Goal: Task Accomplishment & Management: Complete application form

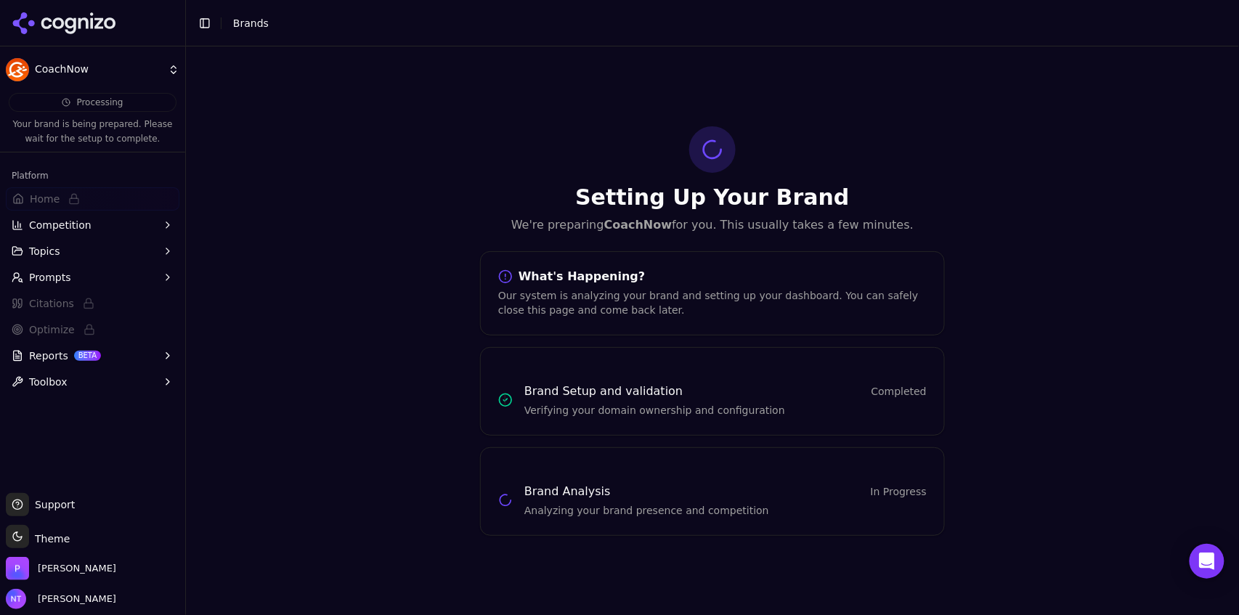
click at [207, 25] on button "Toggle Sidebar" at bounding box center [205, 23] width 20 height 20
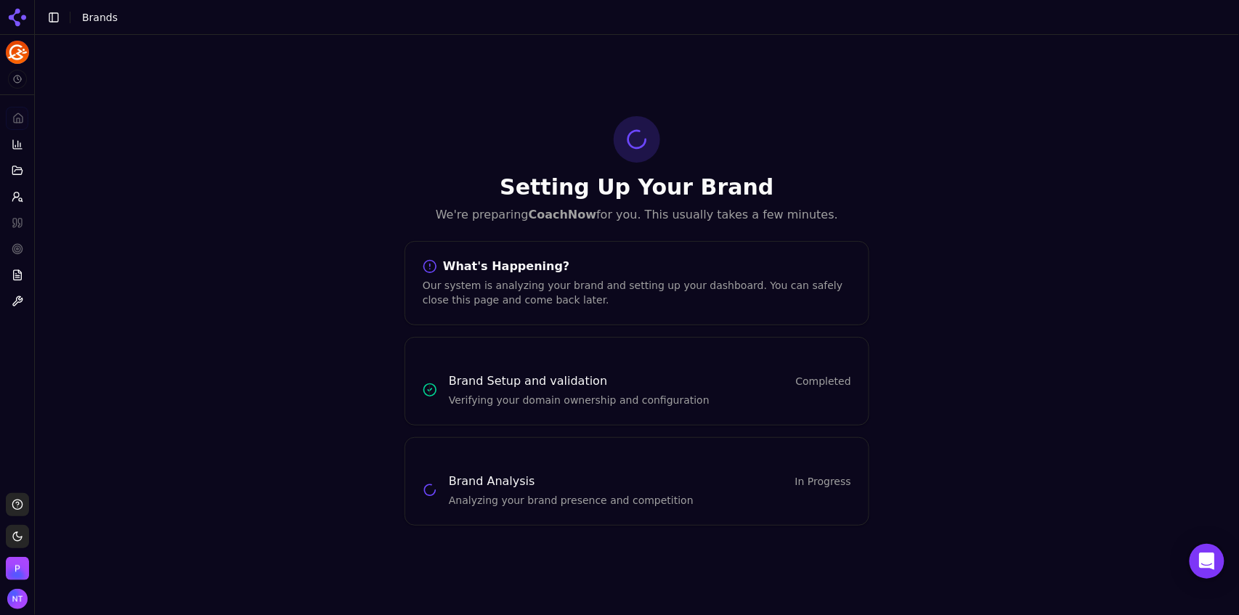
click at [52, 19] on button "Toggle Sidebar" at bounding box center [54, 17] width 20 height 20
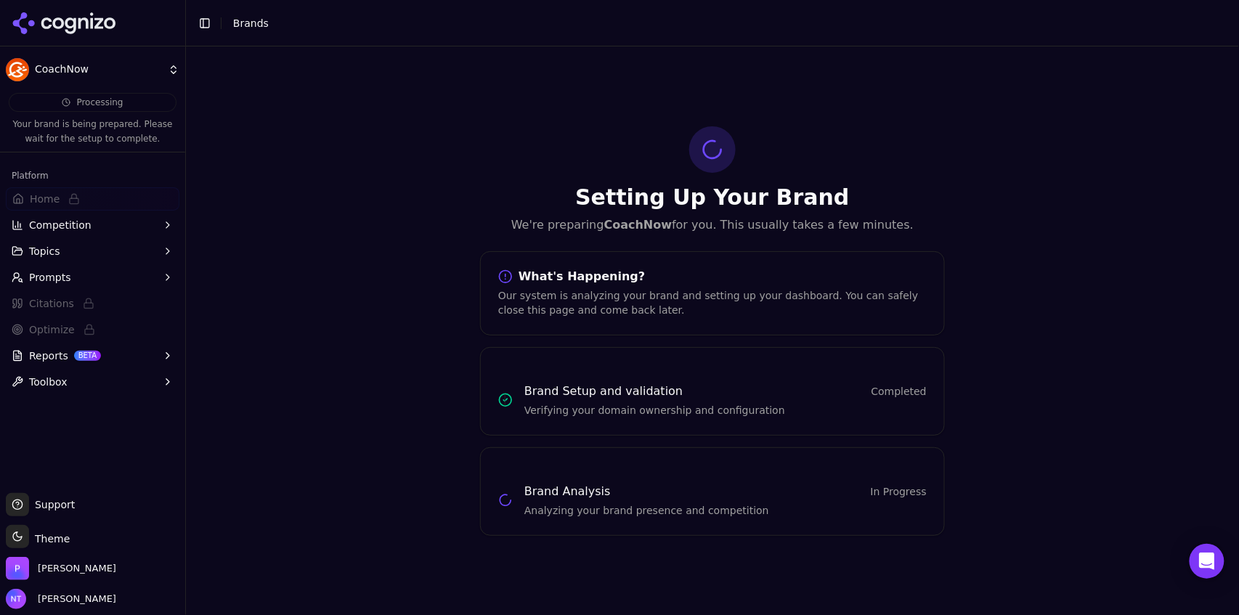
click at [73, 68] on html "CoachNow Processing Your brand is being prepared. Please wait for the setup to …" at bounding box center [619, 307] width 1239 height 615
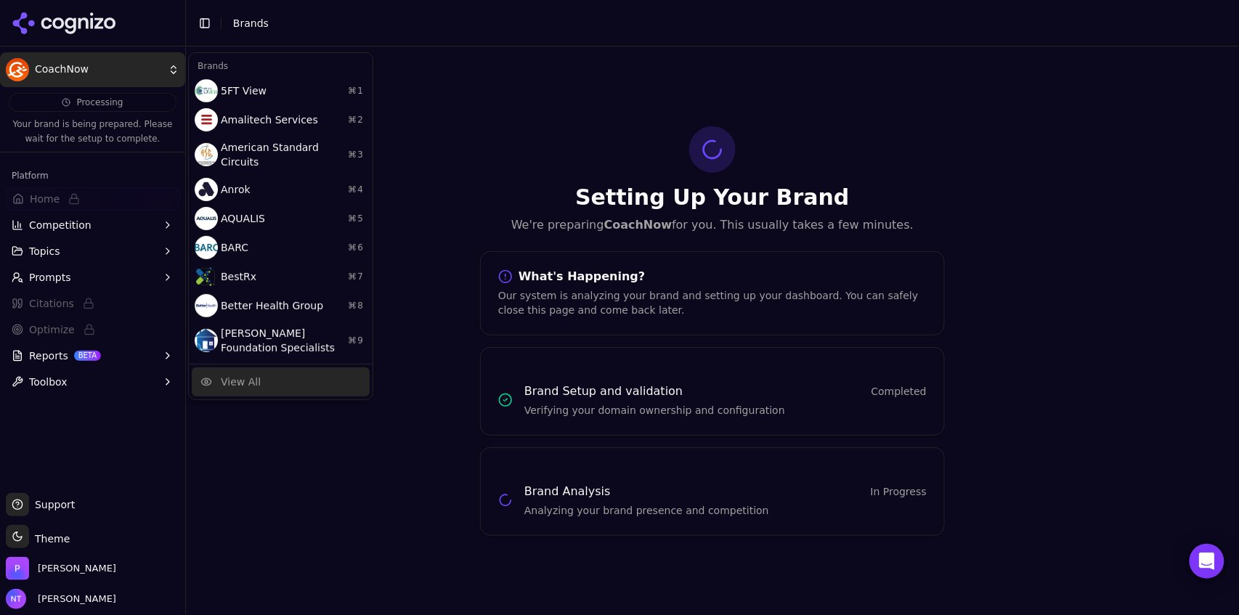
click at [241, 375] on div "View All" at bounding box center [241, 382] width 40 height 15
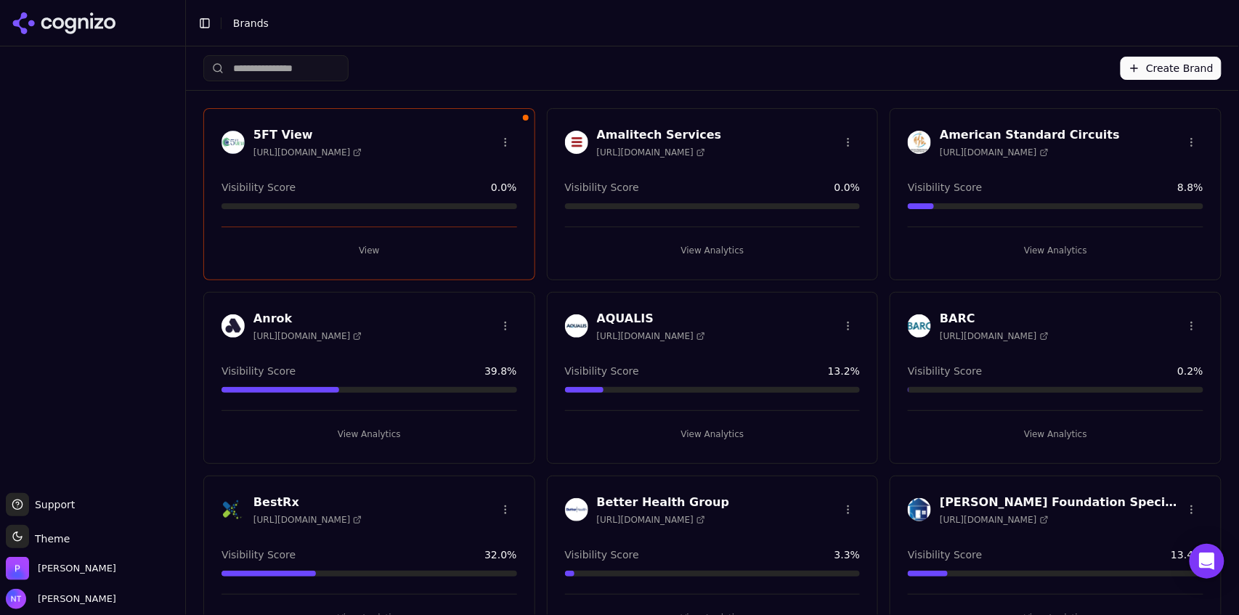
click at [1174, 68] on button "Create Brand" at bounding box center [1171, 68] width 101 height 23
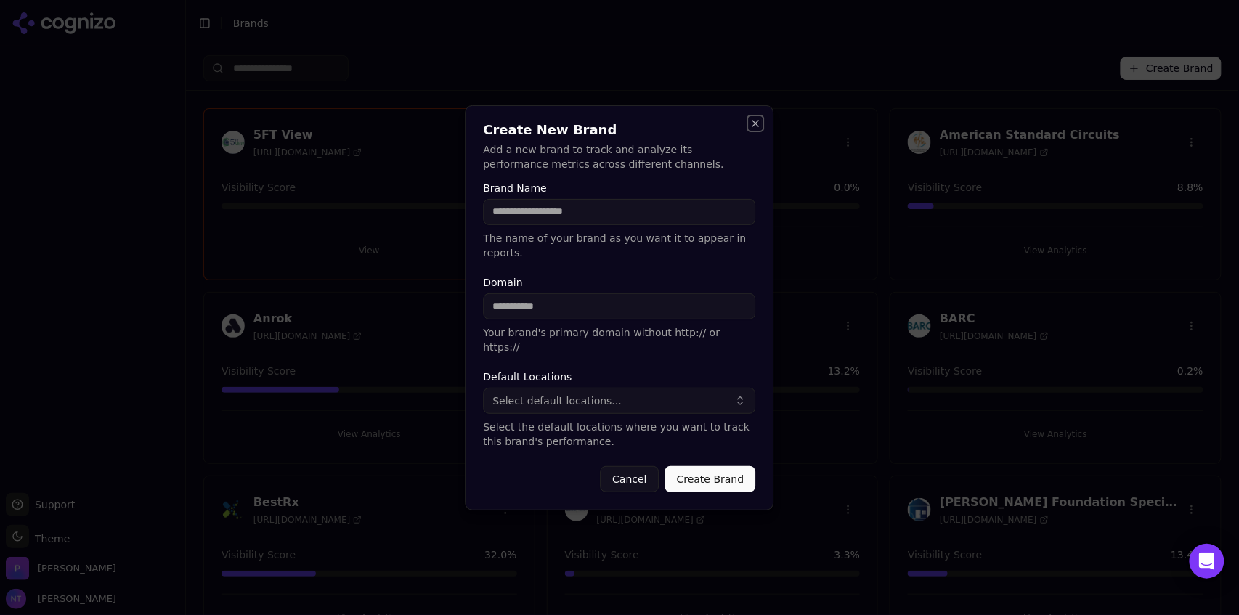
click at [755, 129] on button "Close" at bounding box center [756, 124] width 12 height 12
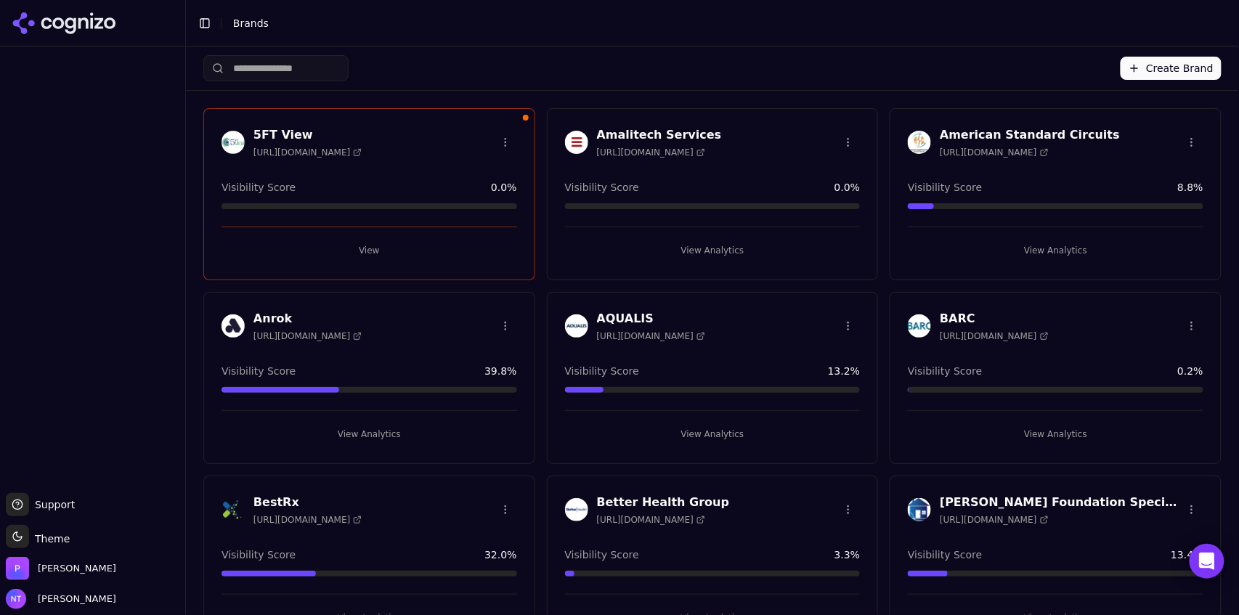
click at [1155, 71] on button "Create Brand" at bounding box center [1171, 68] width 101 height 23
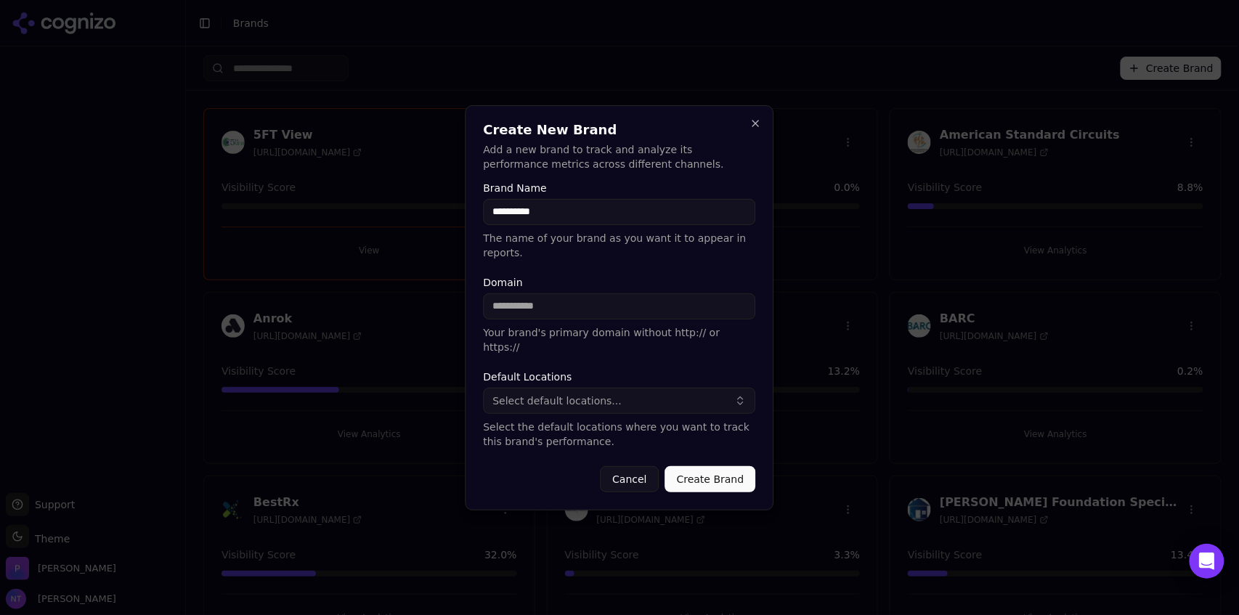
type input "**********"
click at [545, 397] on button "Select default locations..." at bounding box center [620, 401] width 272 height 26
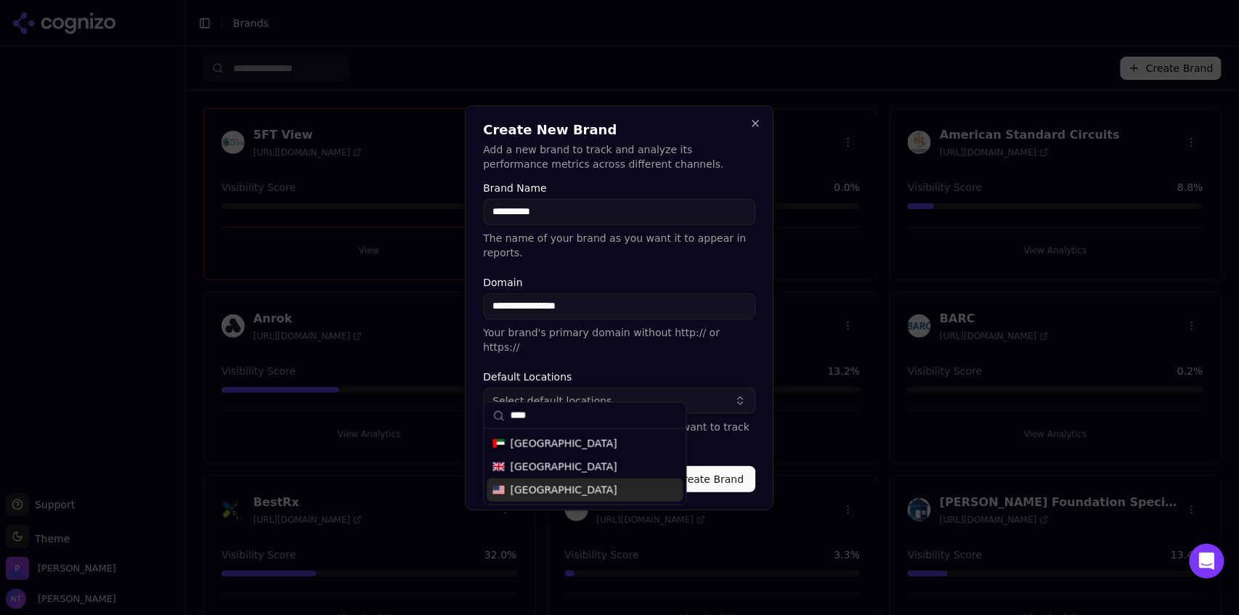
type input "****"
click at [579, 490] on div "[GEOGRAPHIC_DATA]" at bounding box center [585, 490] width 196 height 23
click at [719, 466] on button "Create Brand" at bounding box center [710, 479] width 91 height 26
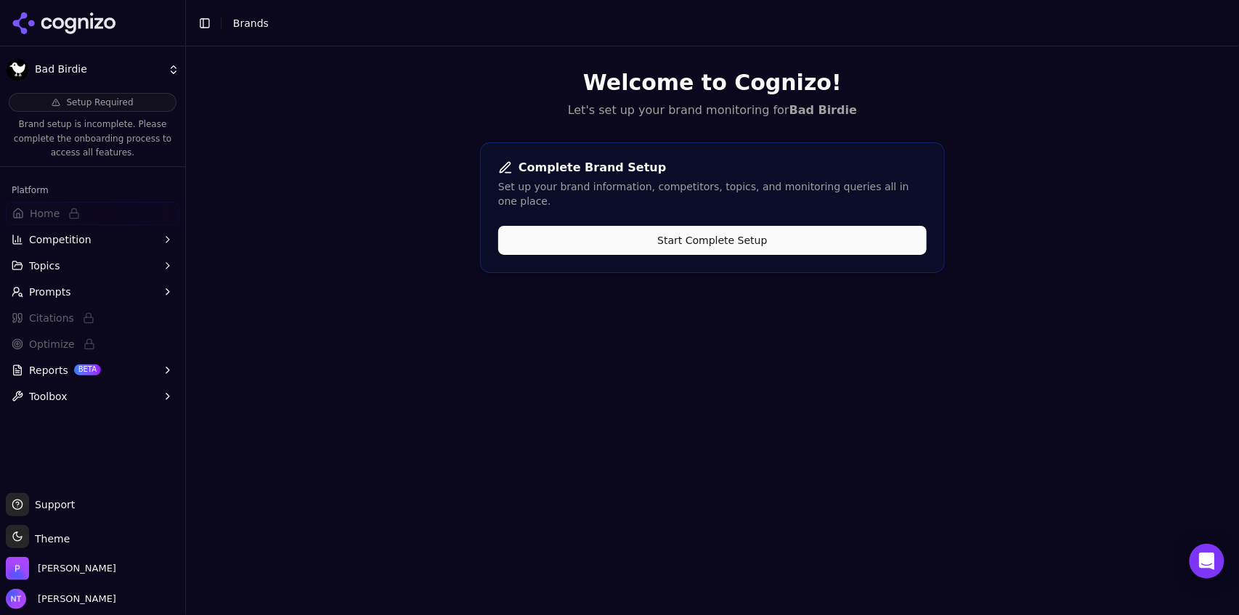
click at [612, 230] on button "Start Complete Setup" at bounding box center [712, 240] width 429 height 29
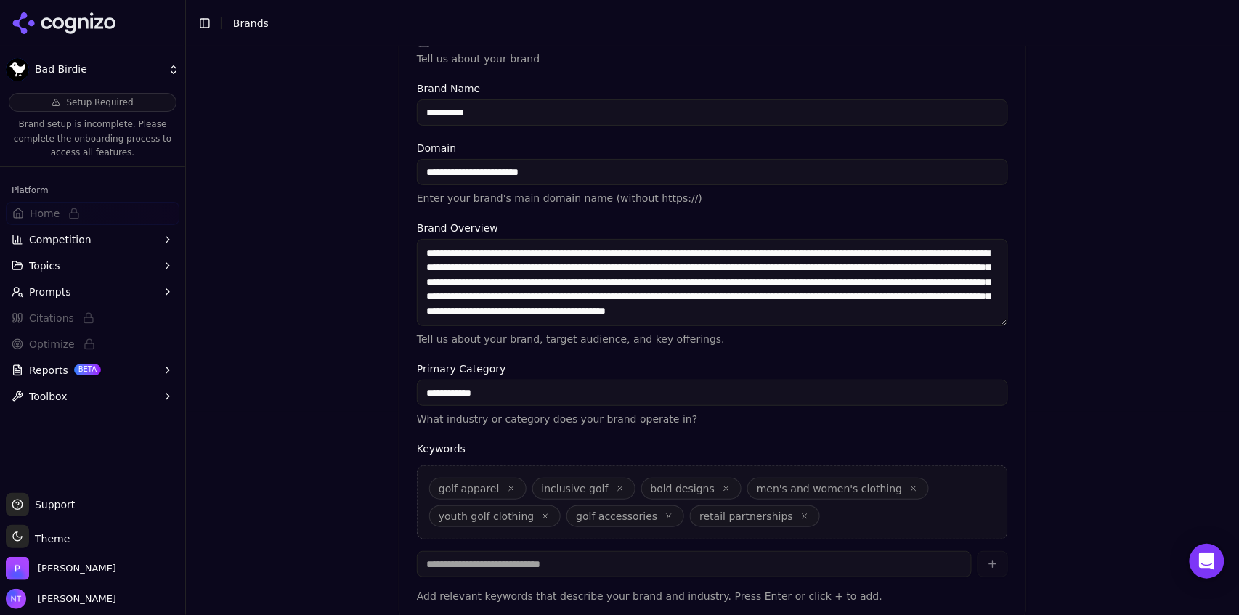
scroll to position [322, 0]
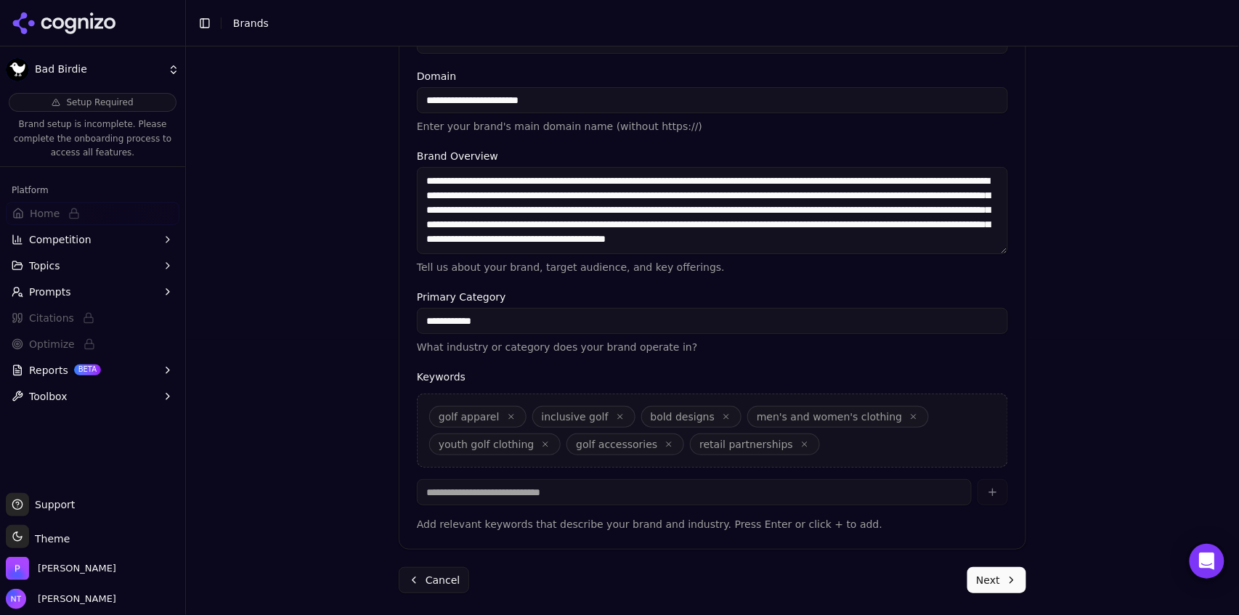
click at [988, 575] on button "Next" at bounding box center [997, 580] width 59 height 26
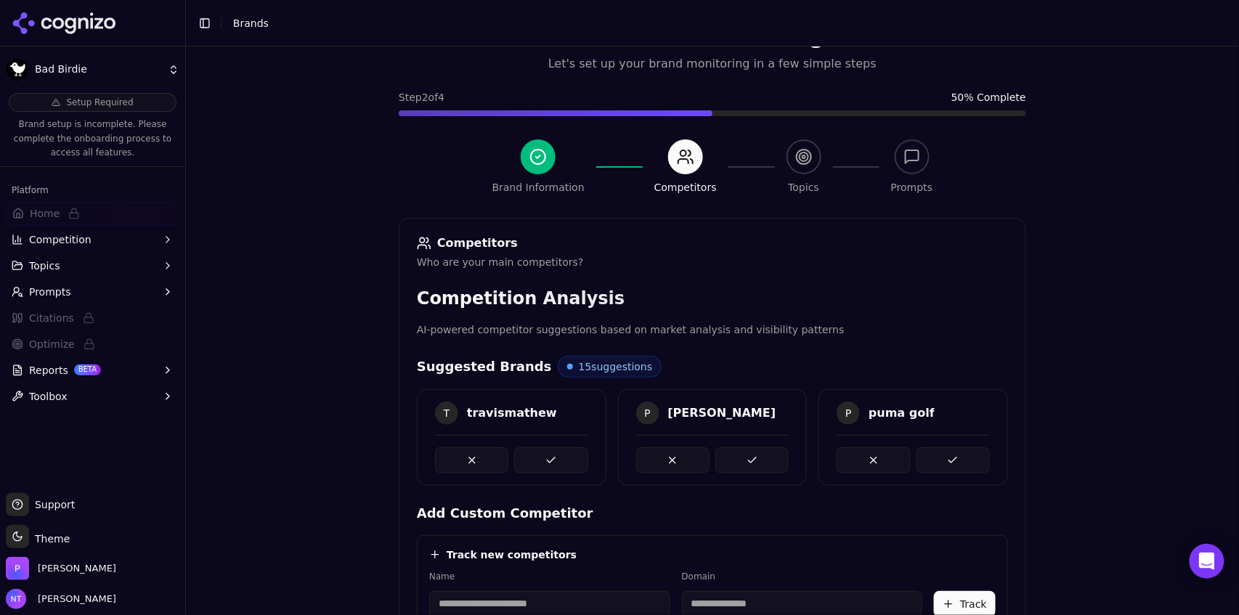
scroll to position [319, 0]
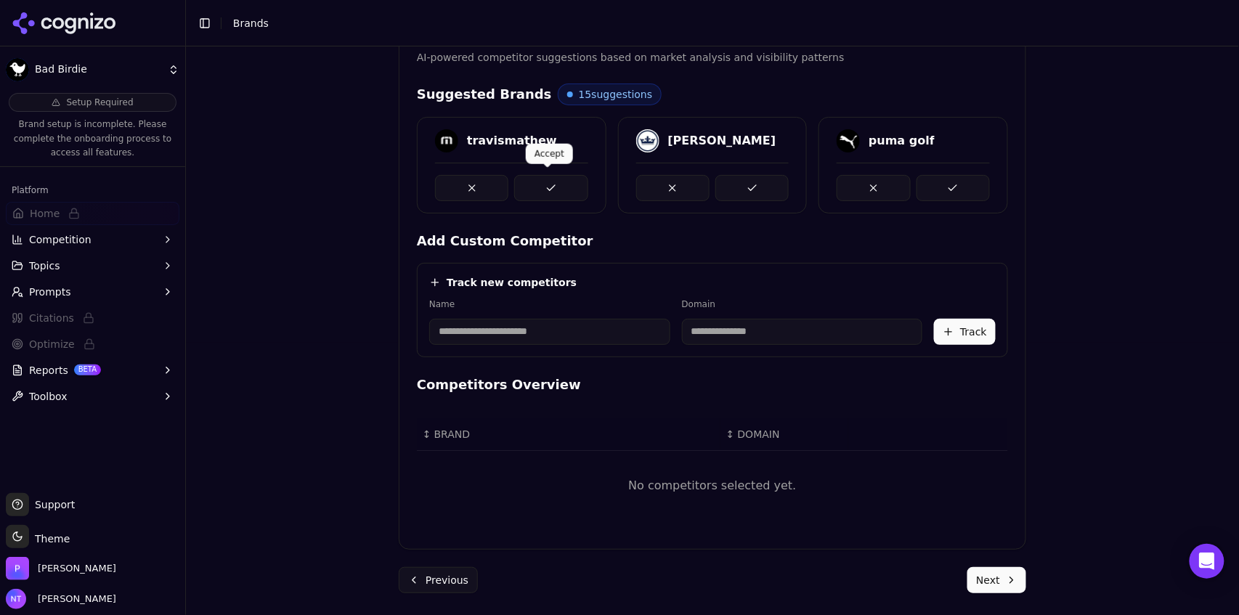
click at [562, 184] on button at bounding box center [550, 188] width 73 height 26
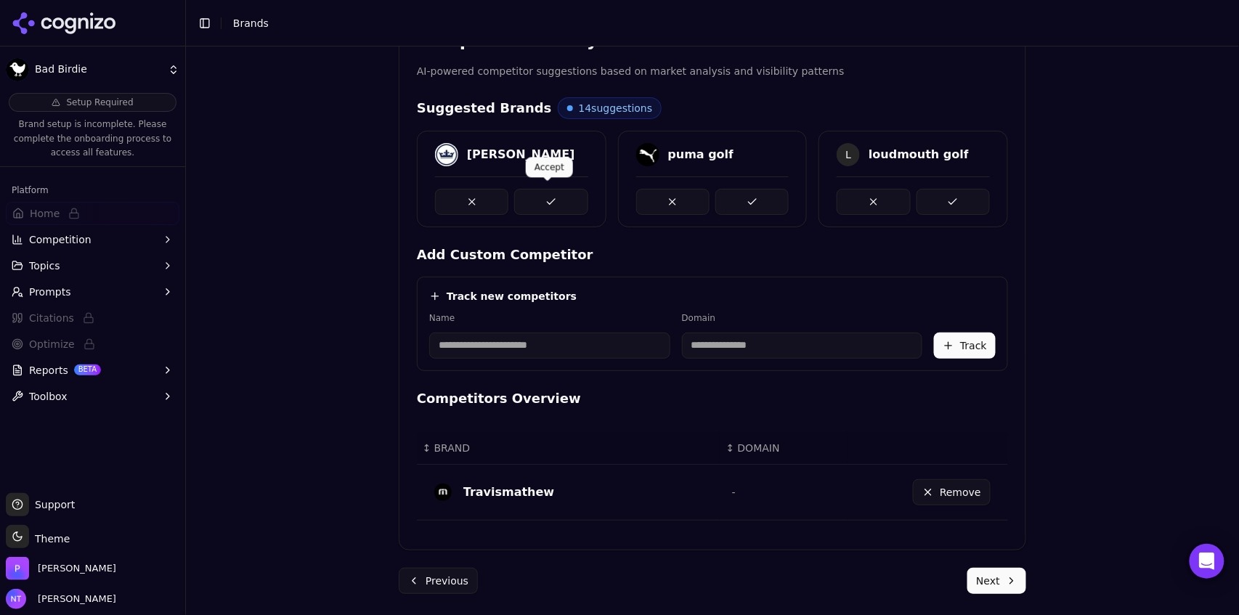
click at [562, 197] on button at bounding box center [550, 202] width 73 height 26
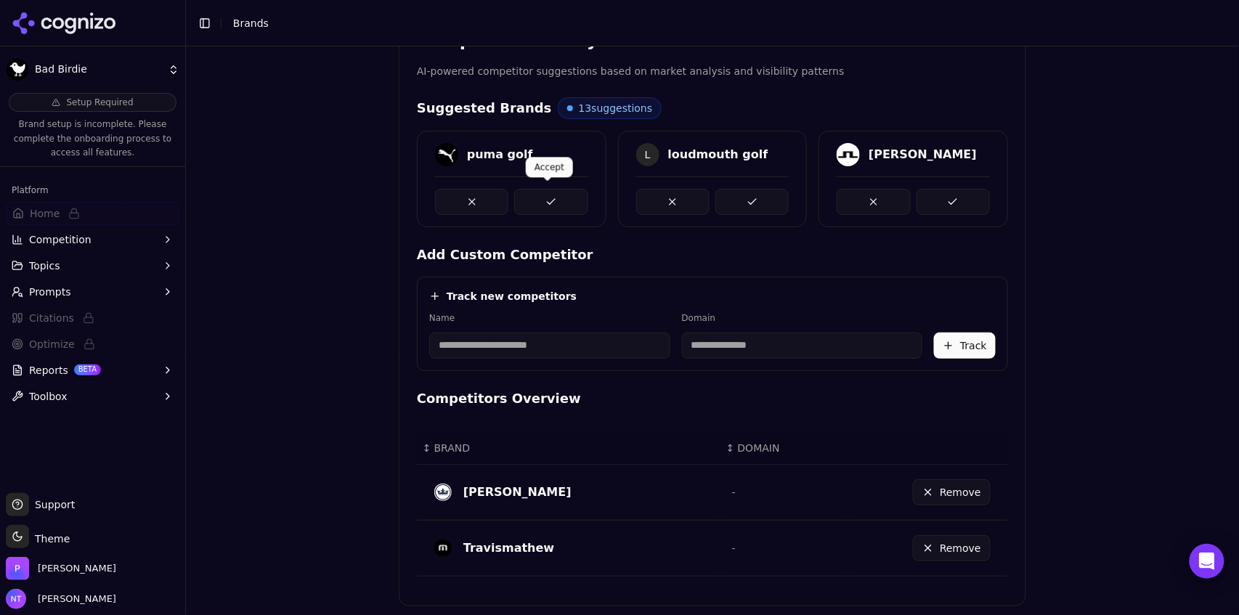
click at [561, 202] on button at bounding box center [550, 202] width 73 height 26
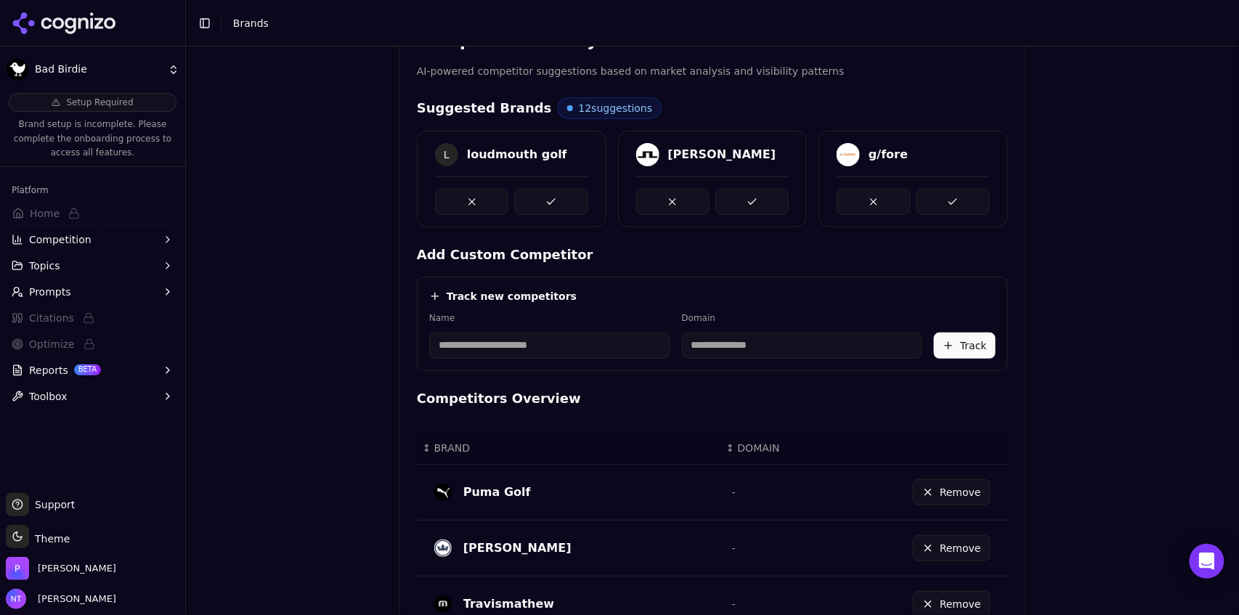
click at [561, 202] on button at bounding box center [550, 202] width 73 height 26
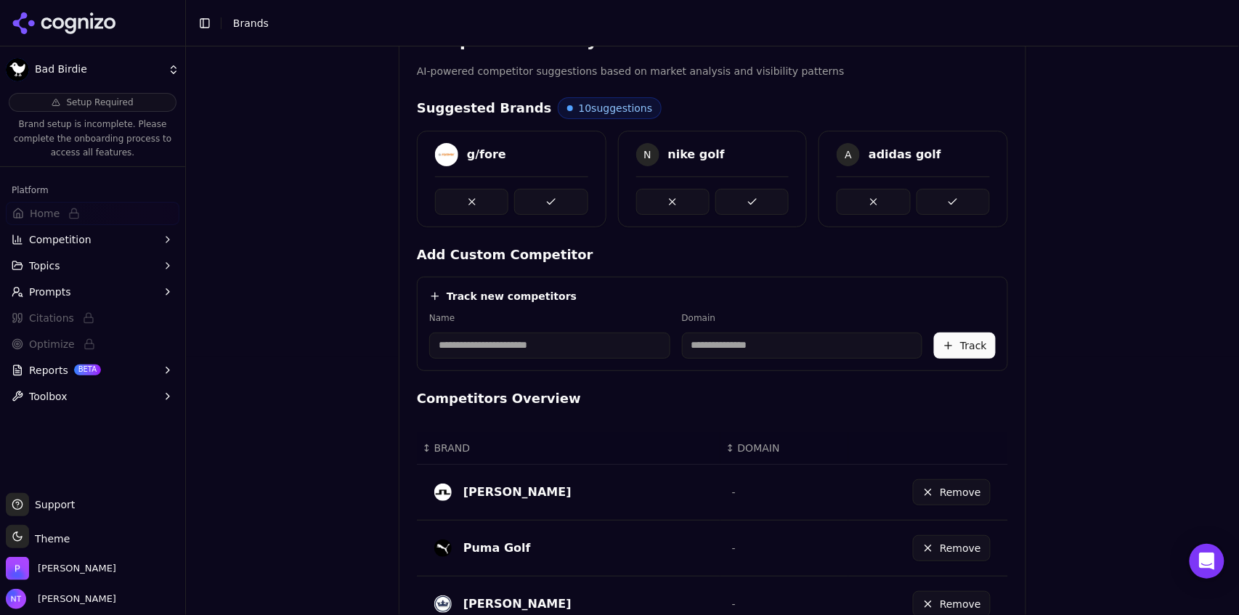
click at [561, 202] on button at bounding box center [550, 202] width 73 height 26
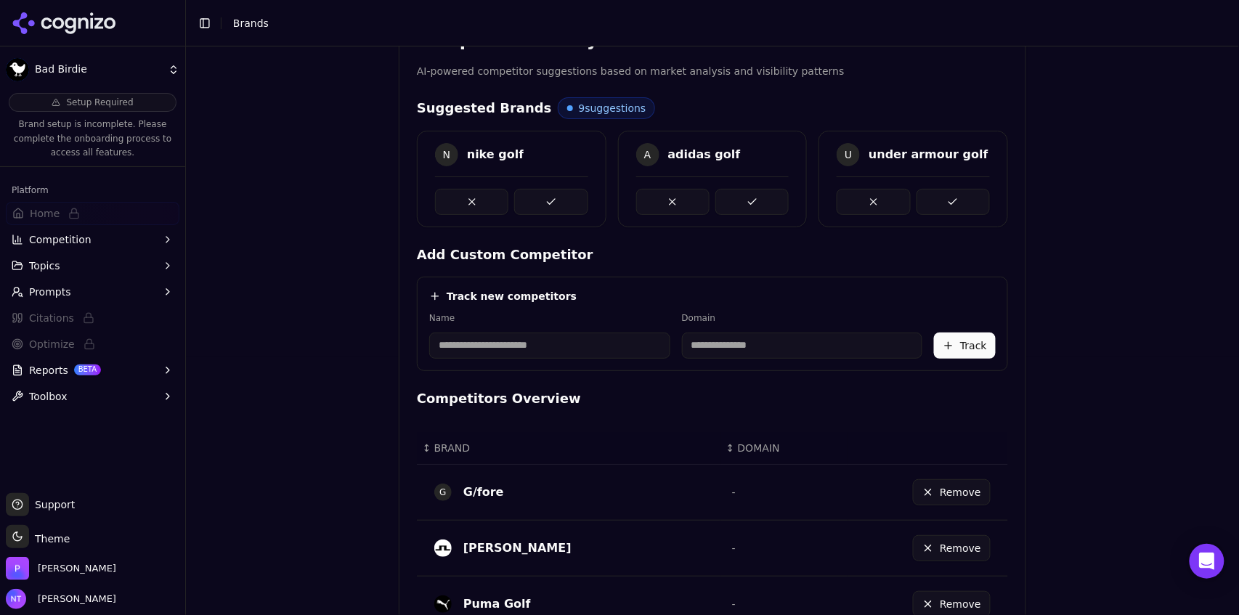
click at [561, 202] on button at bounding box center [550, 202] width 73 height 26
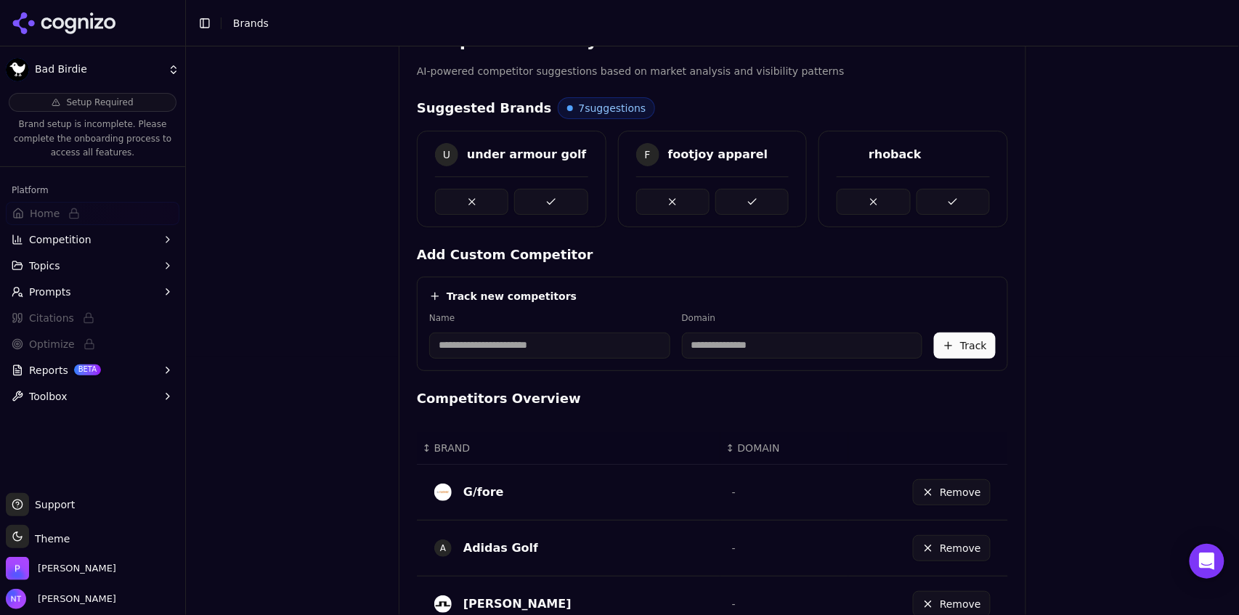
click at [561, 202] on button at bounding box center [550, 202] width 73 height 26
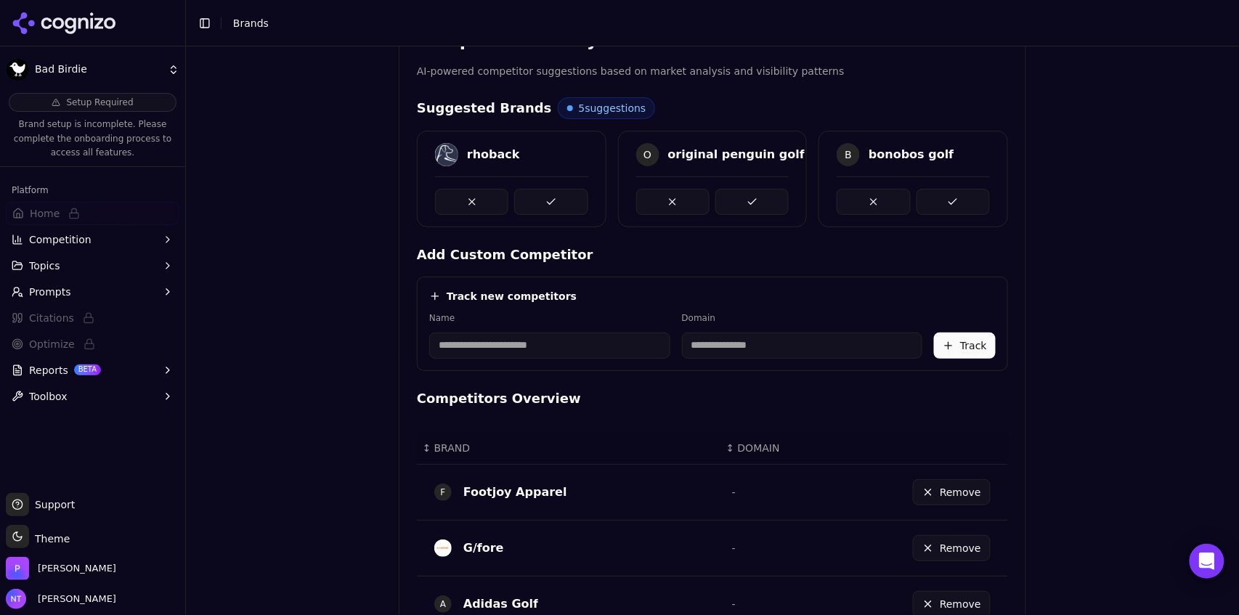
click at [561, 202] on button at bounding box center [550, 202] width 73 height 26
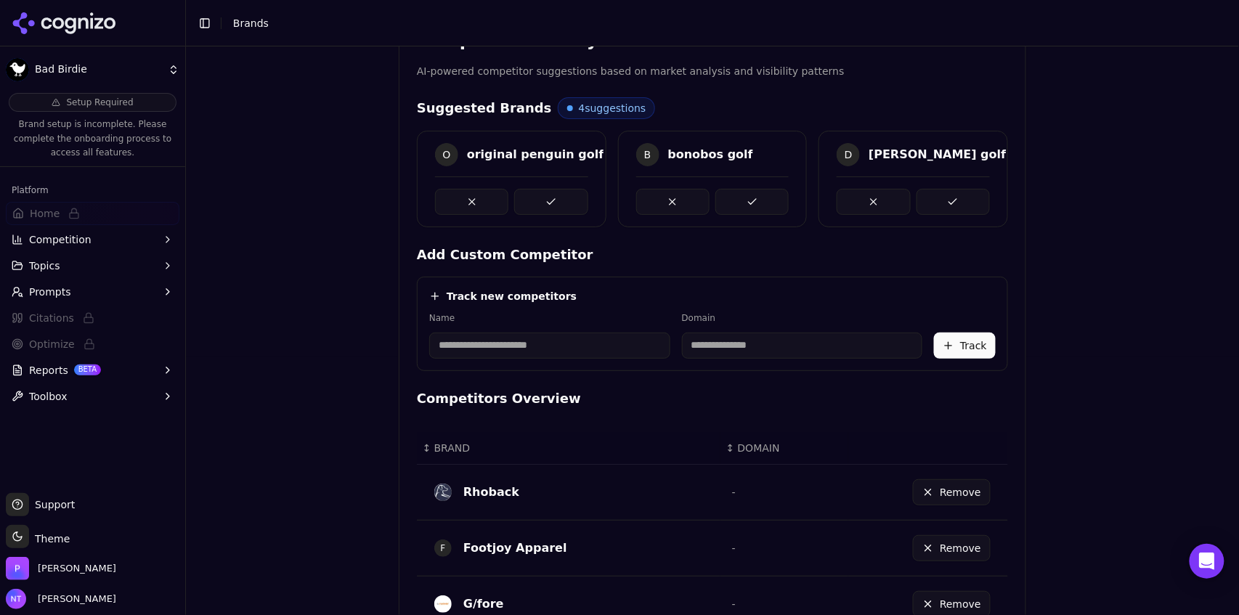
click at [561, 202] on button at bounding box center [550, 202] width 73 height 26
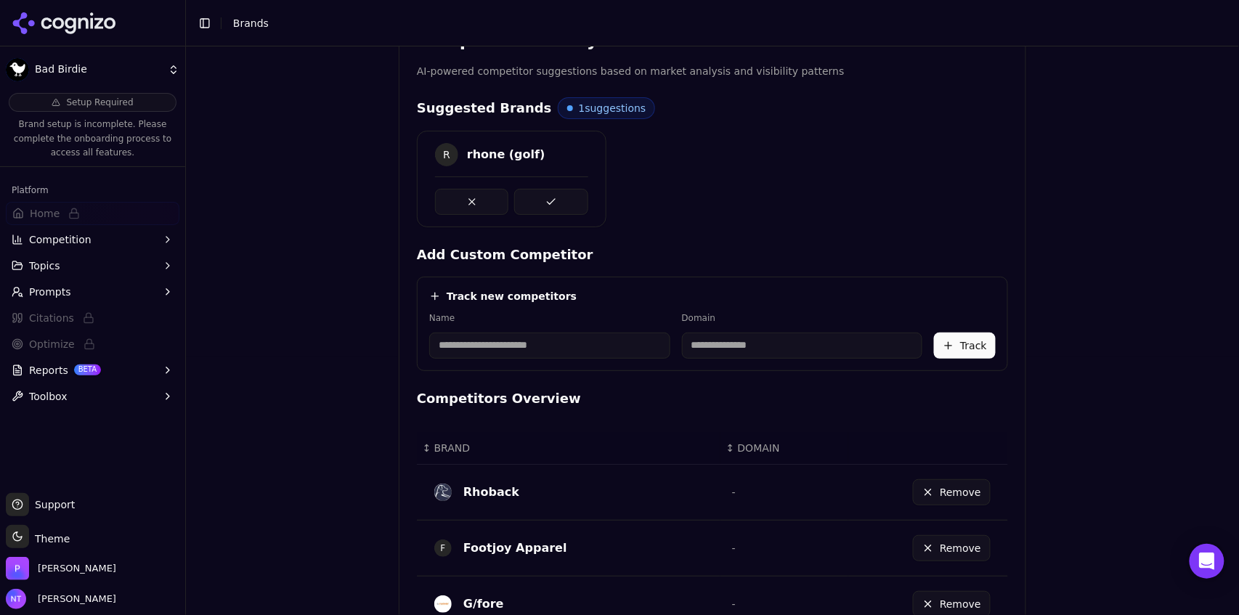
click at [561, 202] on button at bounding box center [550, 202] width 73 height 26
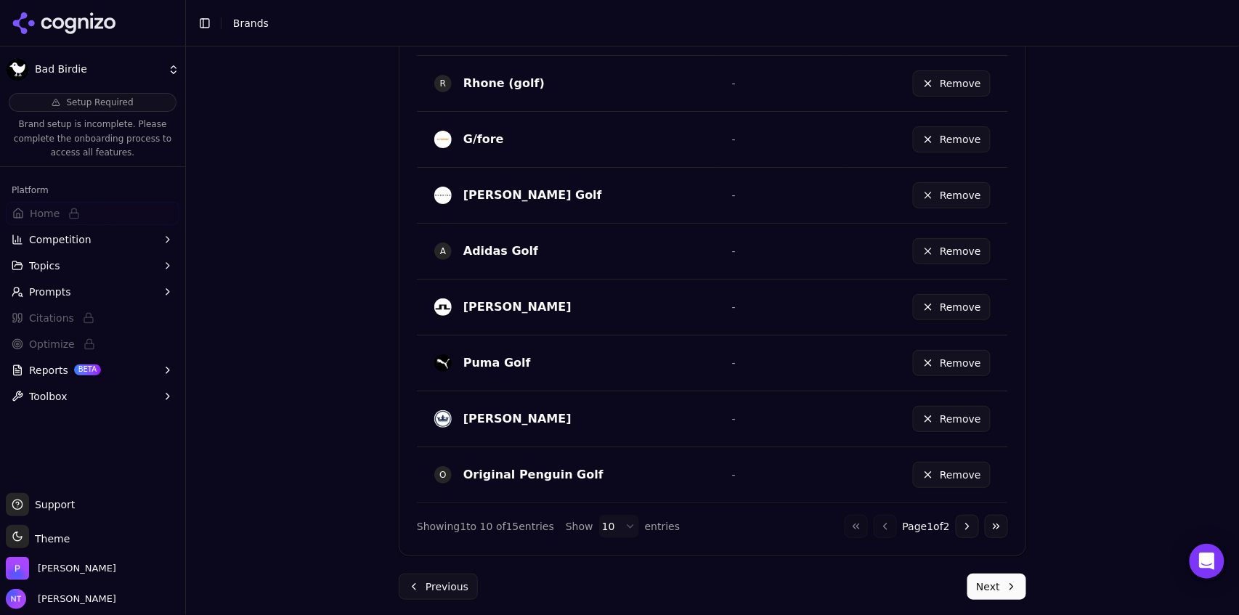
scroll to position [843, 0]
click at [616, 519] on html "Bad Birdie Setup Required Brand setup is incomplete. Please complete the onboar…" at bounding box center [619, 307] width 1239 height 615
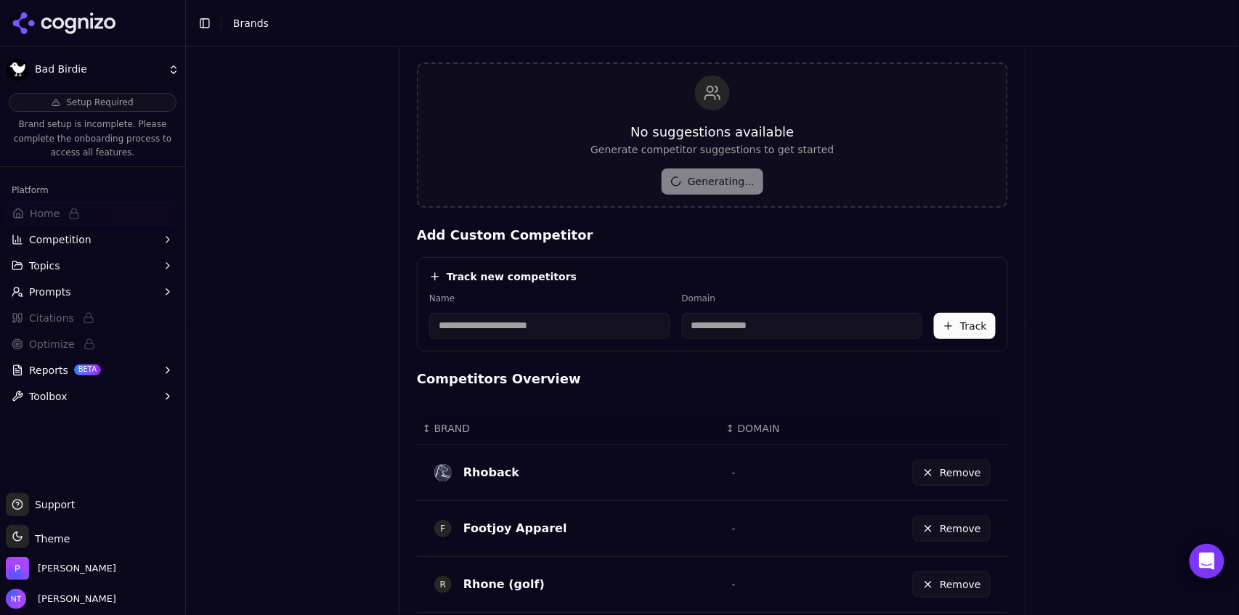
scroll to position [348, 0]
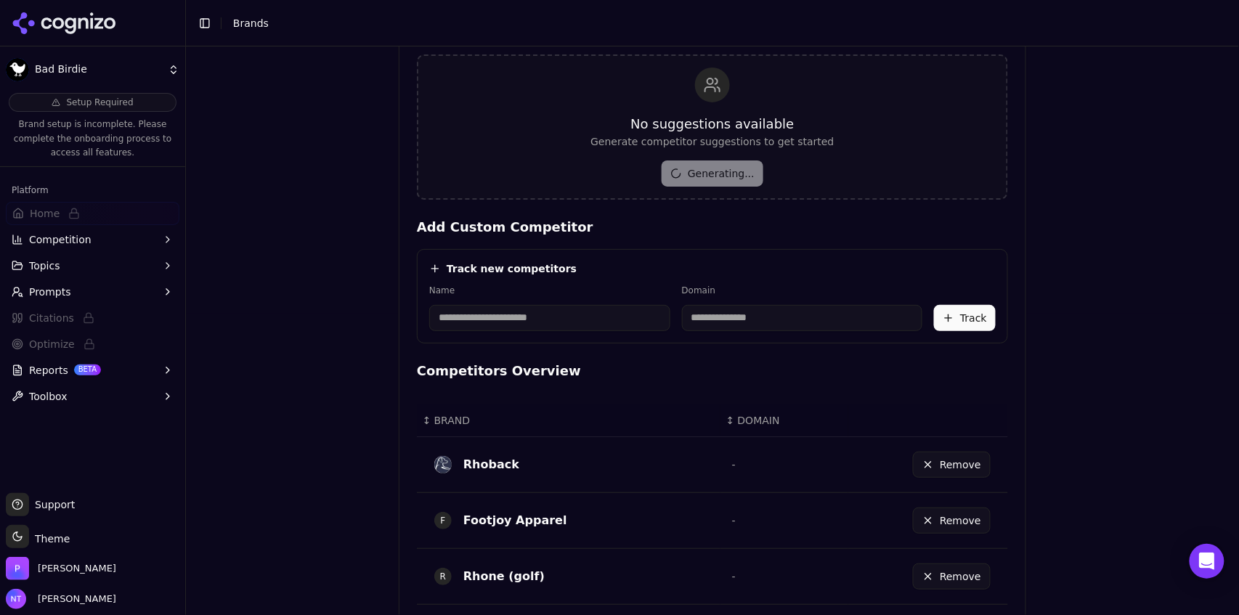
click at [523, 324] on input at bounding box center [549, 318] width 241 height 26
type input "******"
click at [803, 271] on div "Track new competitors" at bounding box center [712, 268] width 567 height 15
type input "**********"
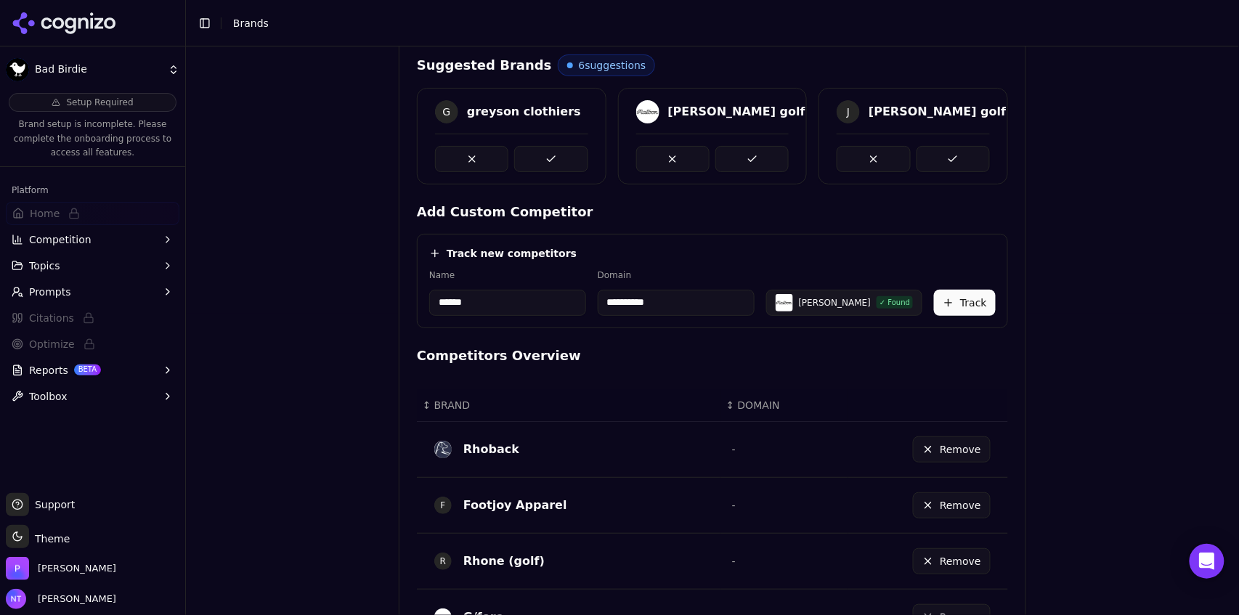
click at [962, 304] on button "Track" at bounding box center [965, 303] width 62 height 26
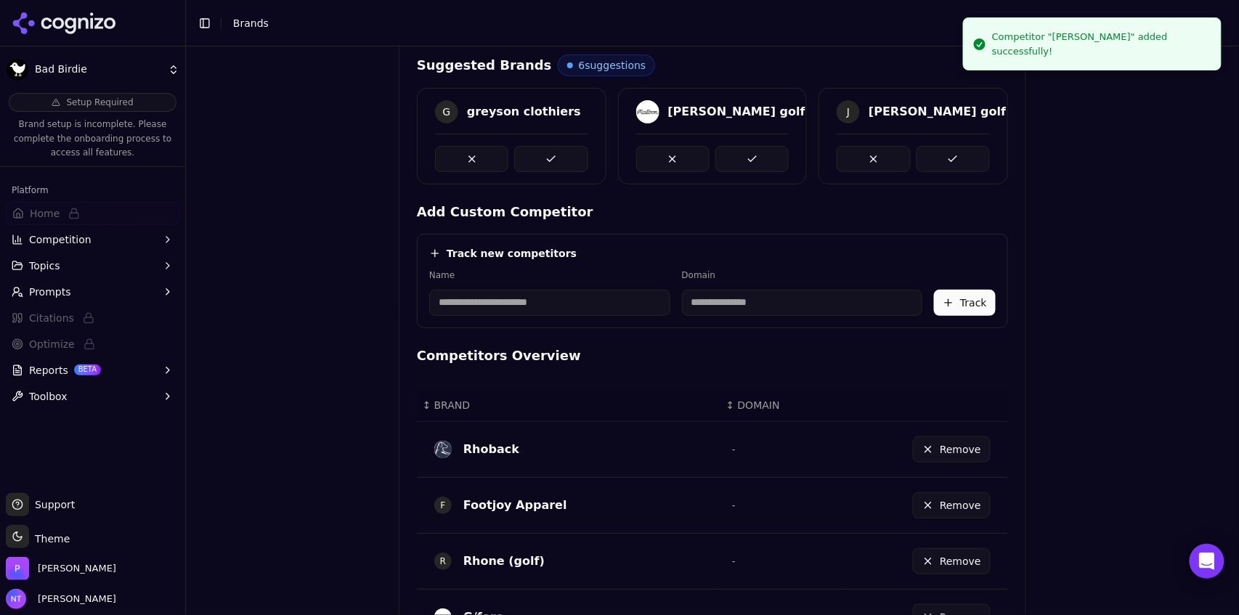
click at [491, 303] on input at bounding box center [549, 303] width 241 height 26
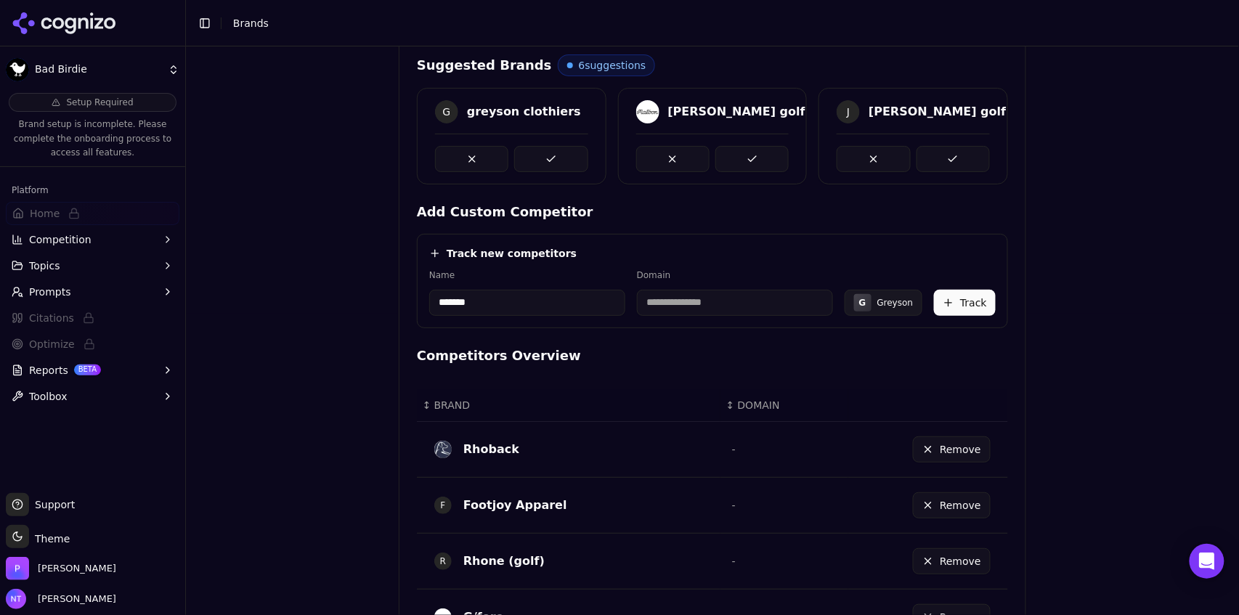
type input "*******"
click at [688, 255] on div "Track new competitors" at bounding box center [712, 253] width 567 height 15
type input "**********"
drag, startPoint x: 728, startPoint y: 304, endPoint x: 591, endPoint y: 312, distance: 136.8
click at [591, 312] on div "**********" at bounding box center [712, 292] width 567 height 46
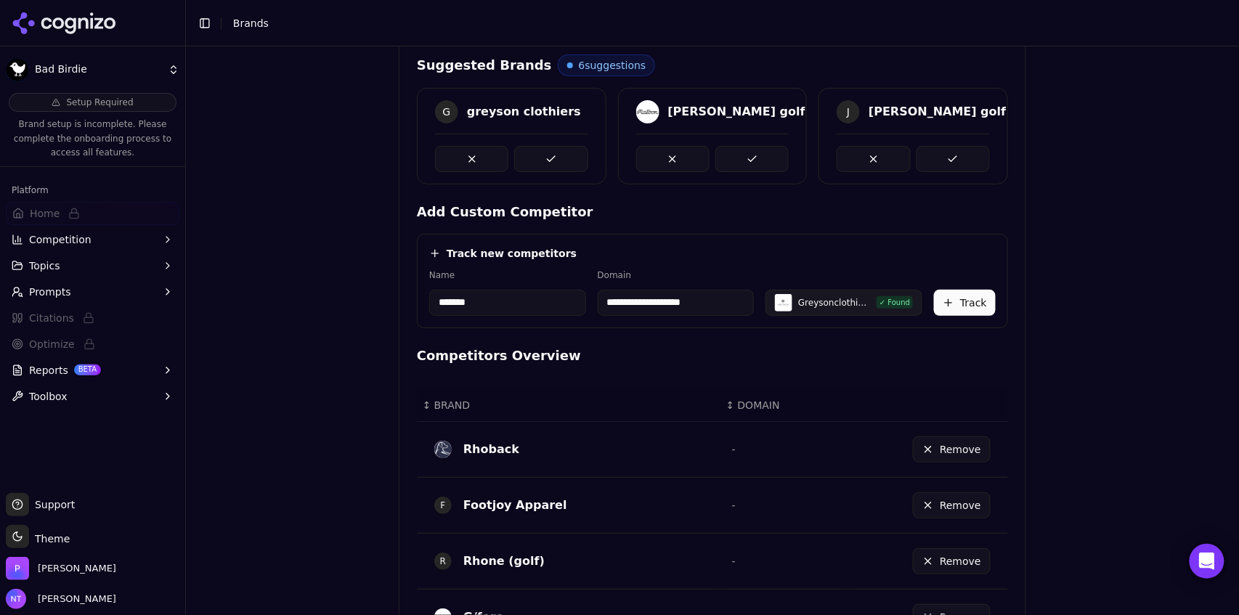
click at [976, 301] on button "Track" at bounding box center [965, 303] width 62 height 26
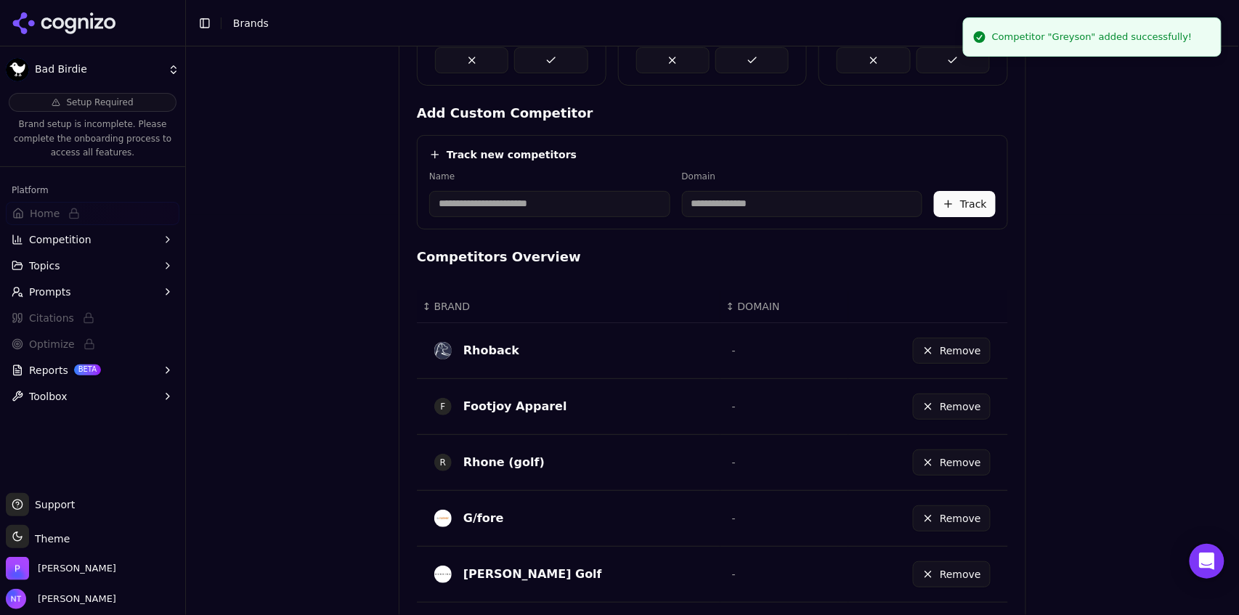
scroll to position [0, 0]
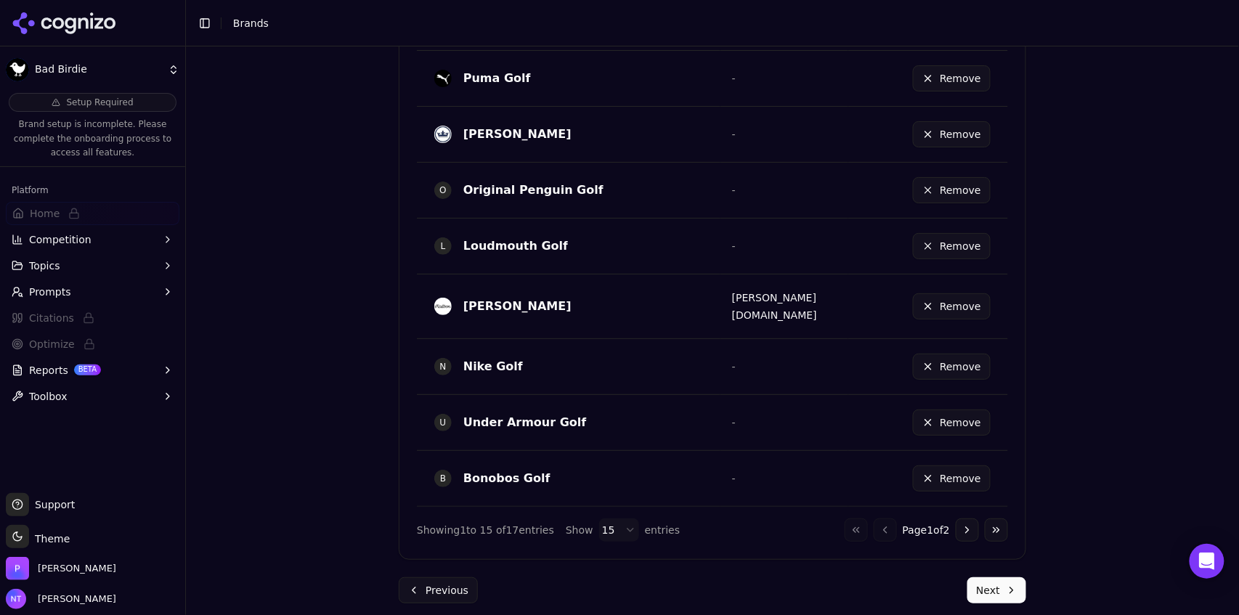
click at [1000, 587] on button "Next" at bounding box center [997, 590] width 59 height 26
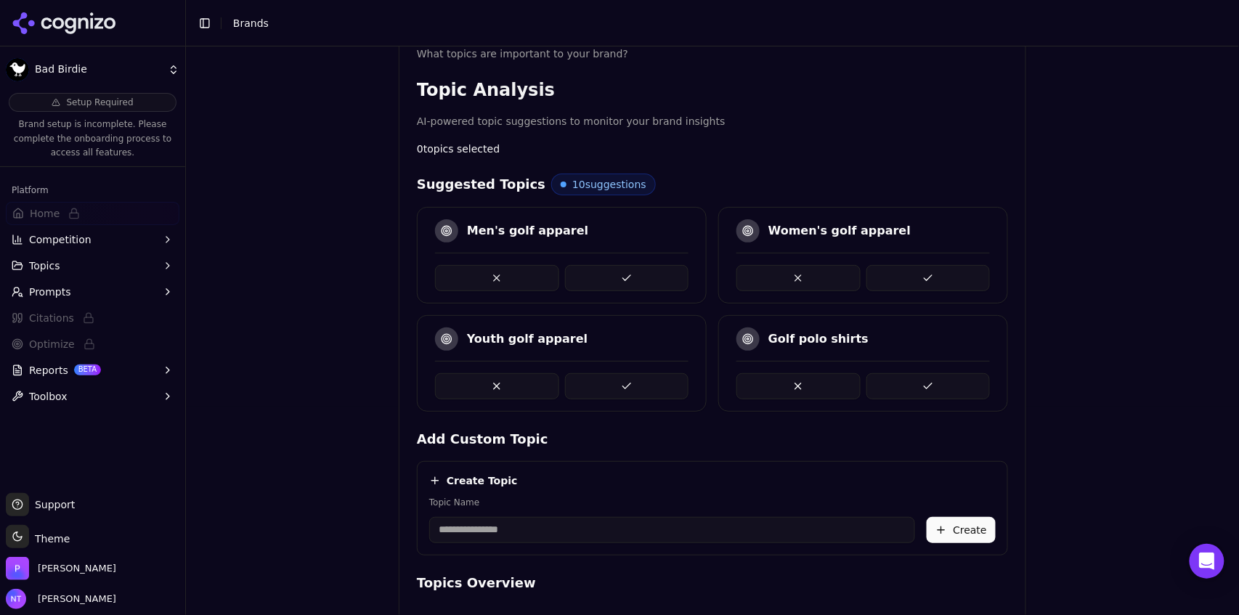
scroll to position [218, 0]
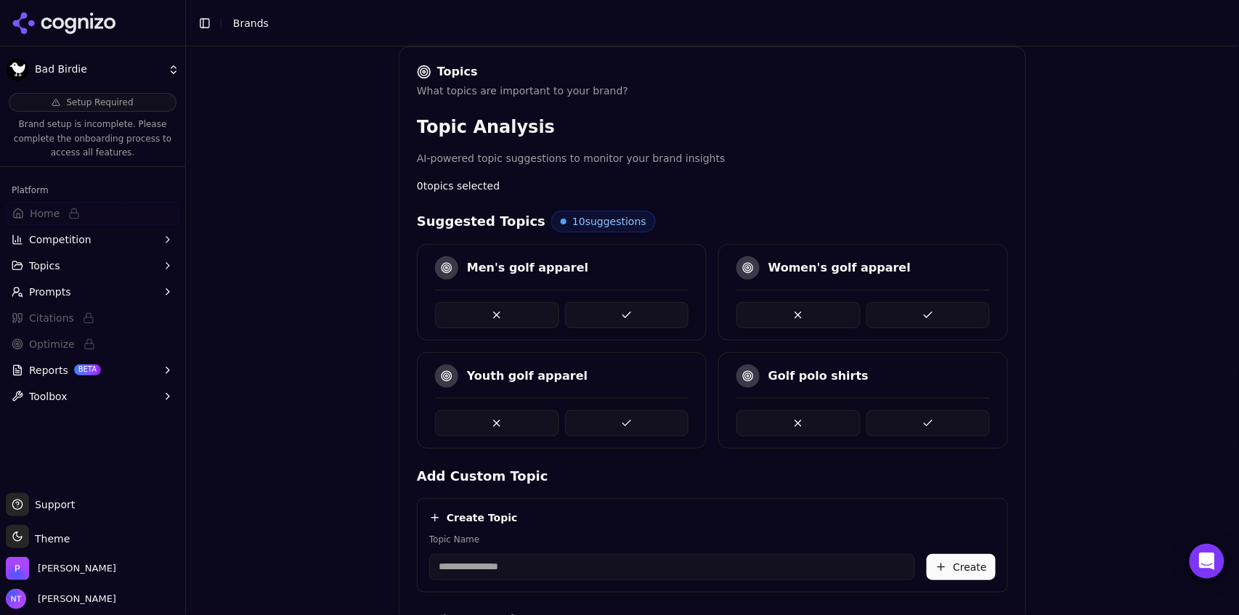
click at [636, 307] on button at bounding box center [627, 315] width 124 height 26
click at [819, 414] on button at bounding box center [799, 423] width 124 height 26
click at [802, 415] on button at bounding box center [799, 423] width 124 height 26
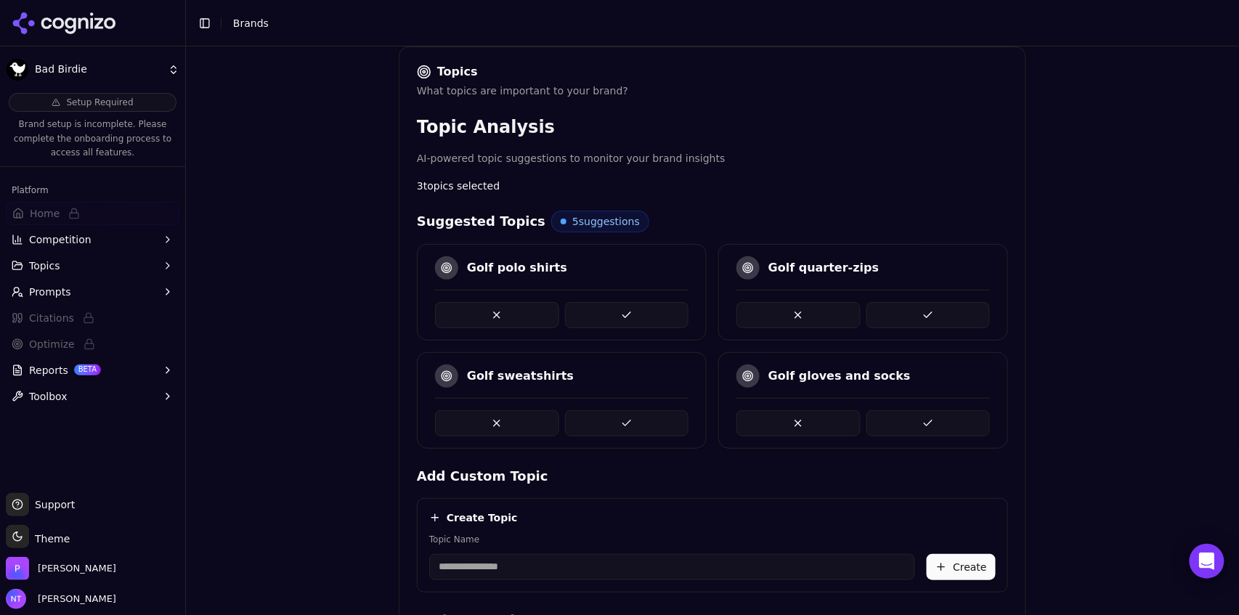
click at [811, 426] on button at bounding box center [799, 423] width 124 height 26
click at [649, 317] on button at bounding box center [627, 315] width 124 height 26
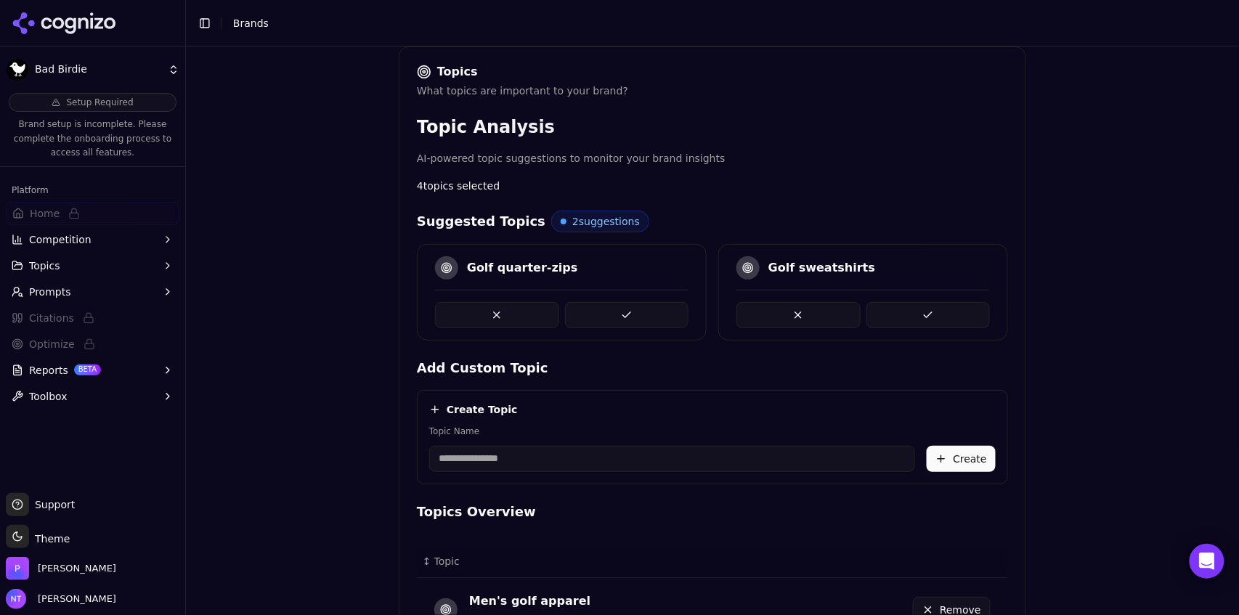
scroll to position [534, 0]
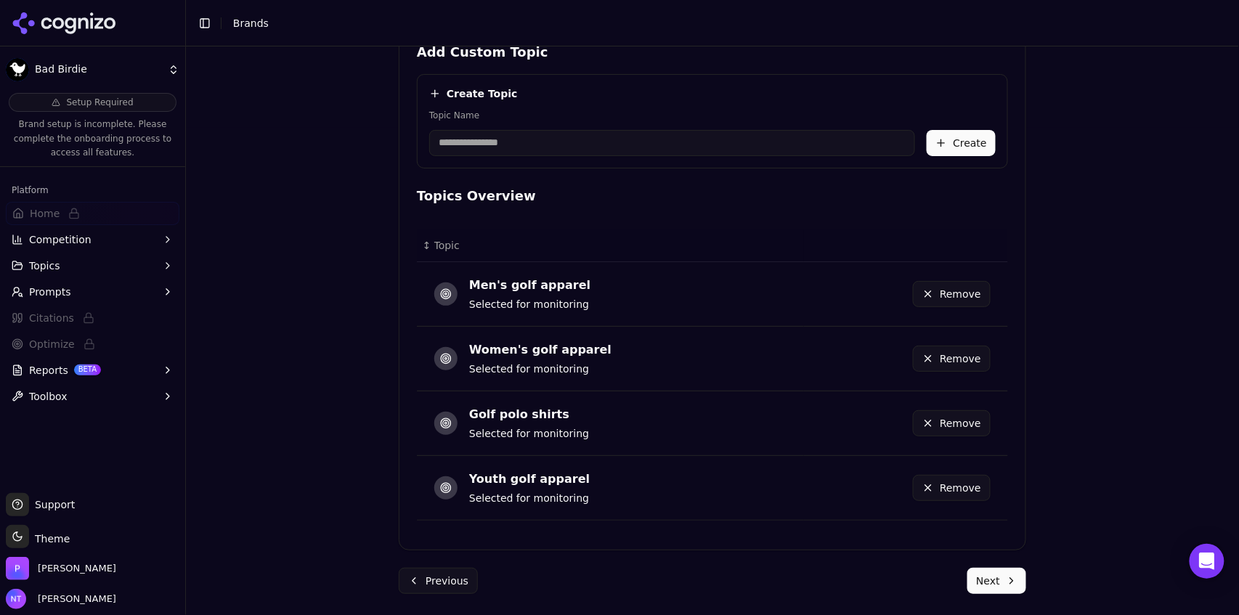
click at [985, 576] on button "Next" at bounding box center [997, 581] width 59 height 26
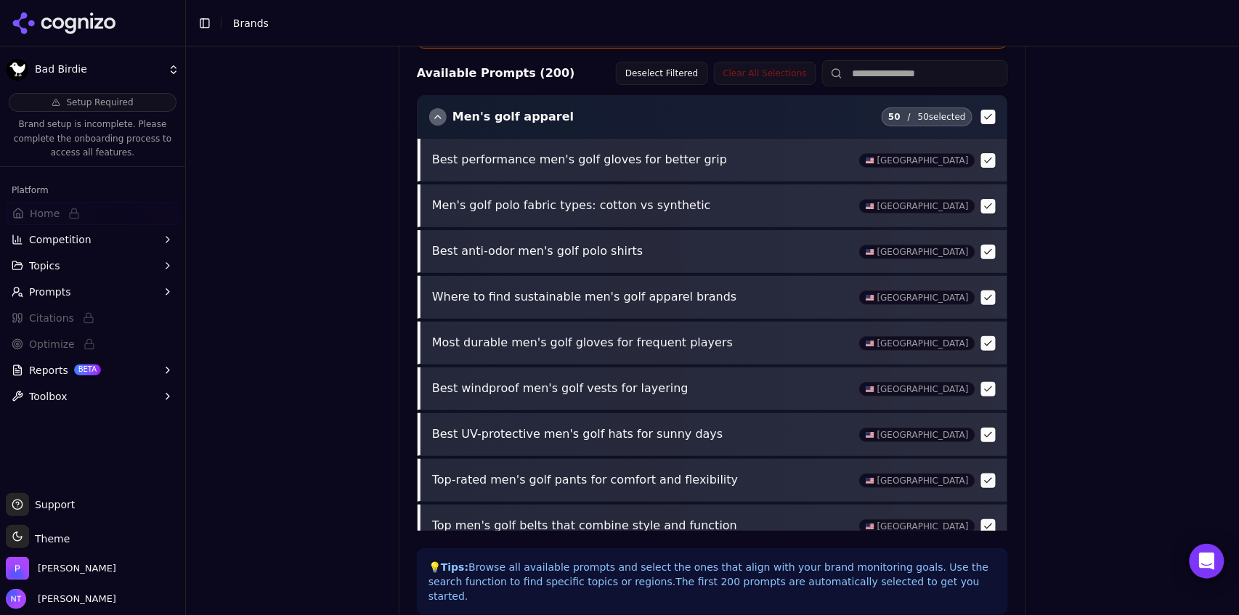
scroll to position [604, 0]
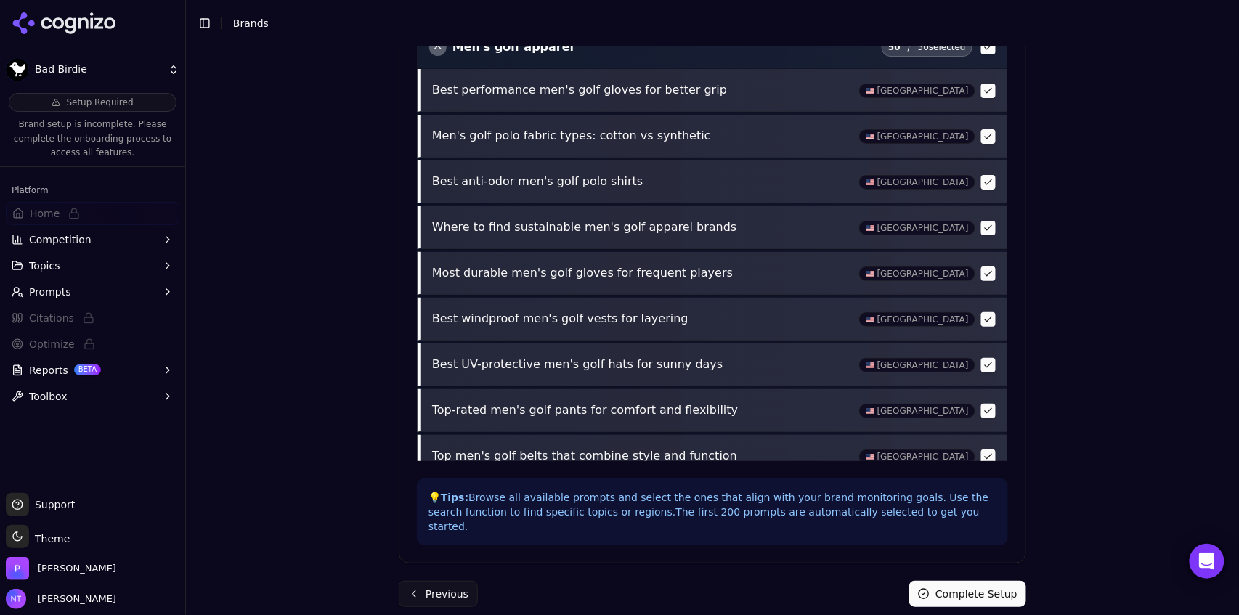
click at [965, 586] on button "Complete Setup" at bounding box center [967, 594] width 117 height 26
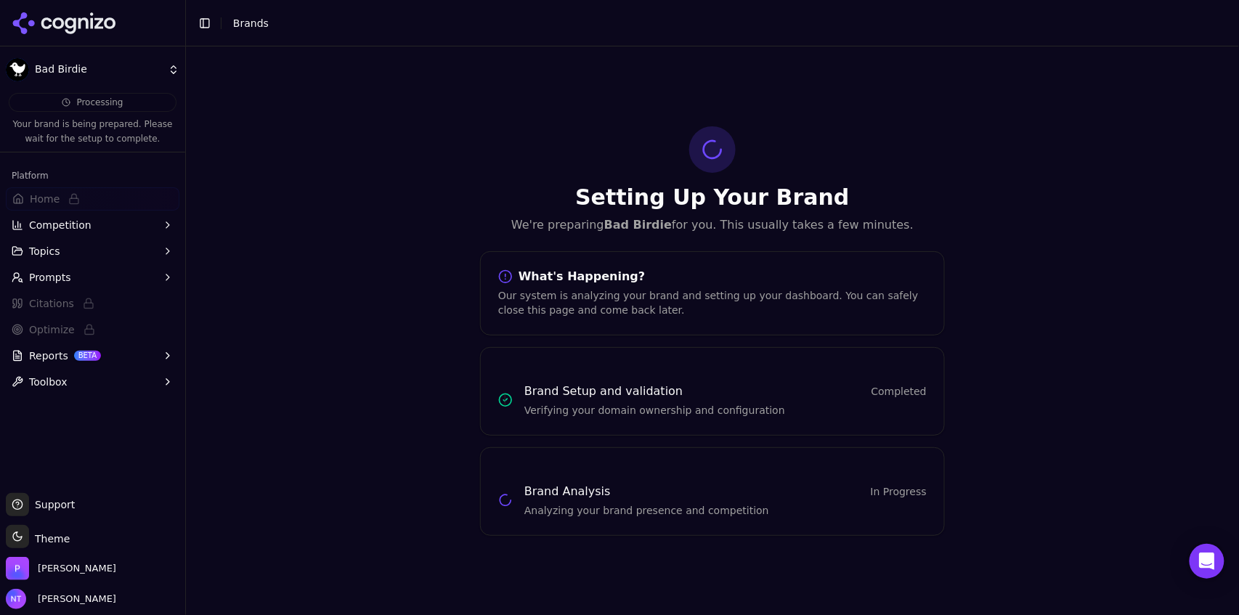
scroll to position [0, 0]
